Goal: Task Accomplishment & Management: Manage account settings

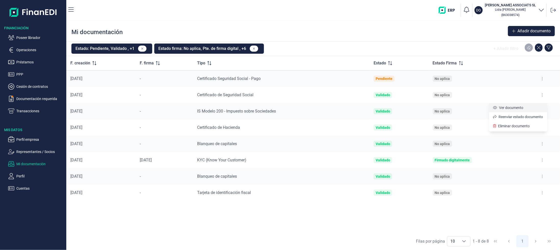
click at [516, 106] on span "Ver documento" at bounding box center [511, 107] width 24 height 5
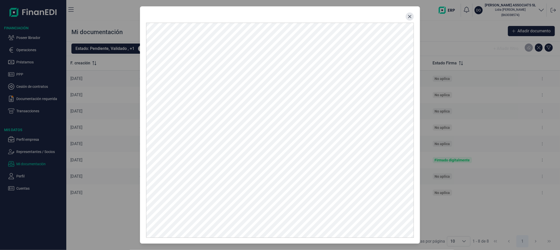
click at [410, 16] on icon "Close" at bounding box center [409, 16] width 3 height 3
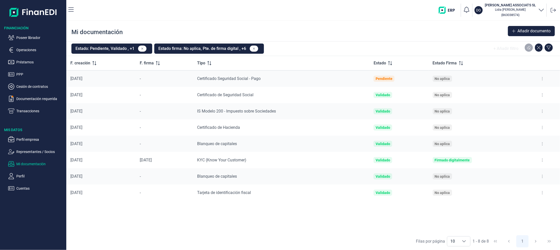
click at [543, 79] on icon at bounding box center [542, 79] width 1 height 4
click at [511, 91] on span "Ver documento" at bounding box center [511, 91] width 24 height 5
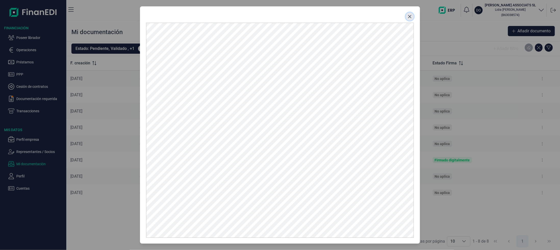
click at [410, 16] on icon "Close" at bounding box center [410, 17] width 4 height 4
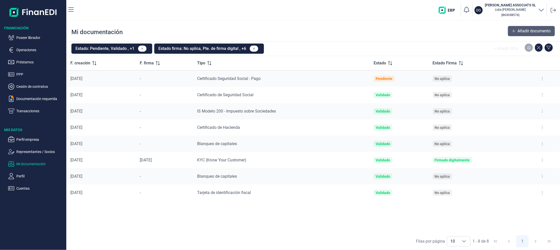
click at [537, 29] on span "Añadir documento" at bounding box center [534, 31] width 33 height 6
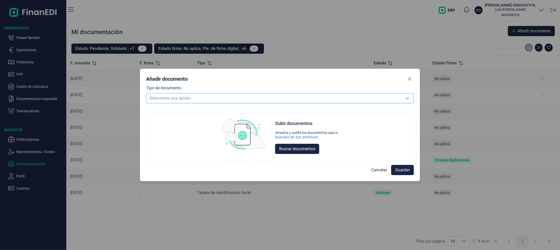
click at [408, 98] on icon "Seleccione una opción" at bounding box center [408, 98] width 4 height 4
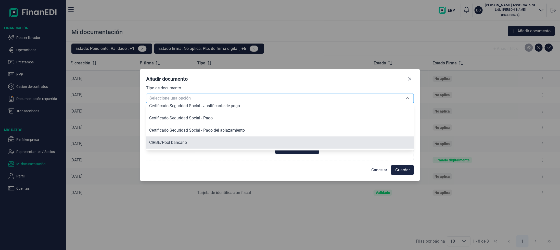
scroll to position [112, 0]
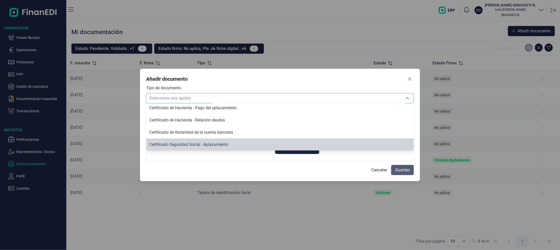
click at [404, 170] on span "Guardar" at bounding box center [402, 170] width 15 height 6
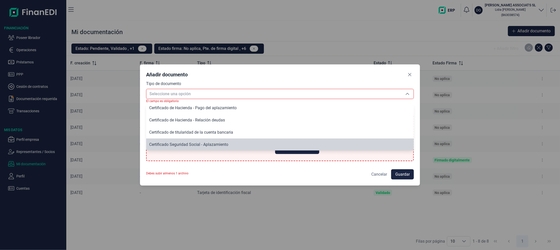
click at [377, 173] on span "Cancelar" at bounding box center [379, 175] width 16 height 6
